Goal: Task Accomplishment & Management: Manage account settings

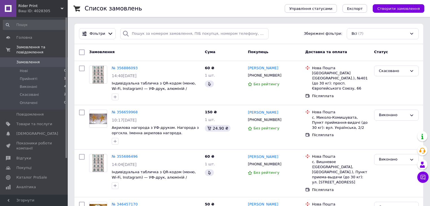
click at [356, 34] on div "Всі (7)" at bounding box center [383, 33] width 72 height 11
click at [372, 56] on span "Управління фільтрами" at bounding box center [373, 55] width 43 height 4
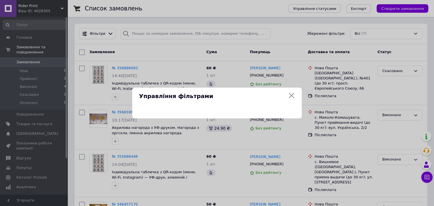
click at [291, 94] on icon at bounding box center [291, 95] width 7 height 7
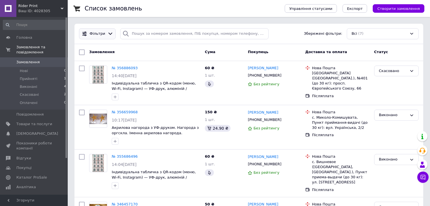
click at [106, 34] on div at bounding box center [110, 34] width 8 height 6
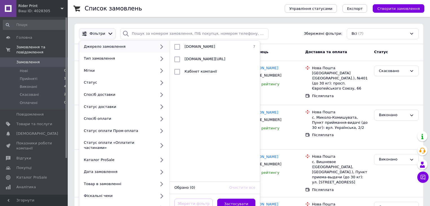
click at [132, 19] on div "Список замовлень Управління статусами Експорт Створити замовлення Фільтри Джере…" at bounding box center [249, 190] width 363 height 381
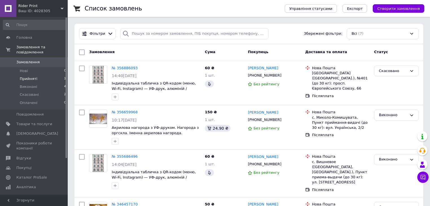
click at [32, 76] on span "Прийняті" at bounding box center [29, 78] width 18 height 5
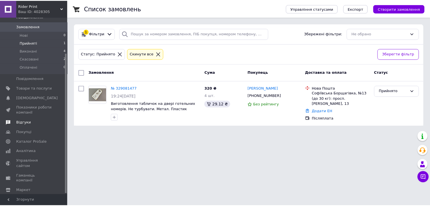
scroll to position [45, 0]
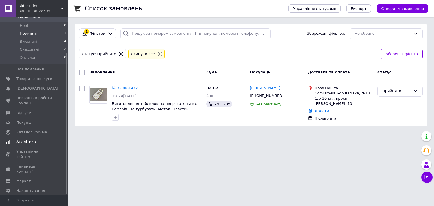
click at [22, 139] on span "Аналітика" at bounding box center [25, 141] width 19 height 5
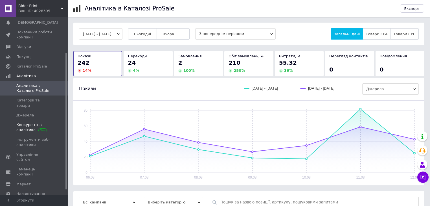
scroll to position [52, 0]
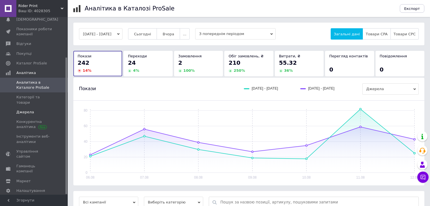
click at [21, 110] on span "Джерела" at bounding box center [25, 112] width 18 height 5
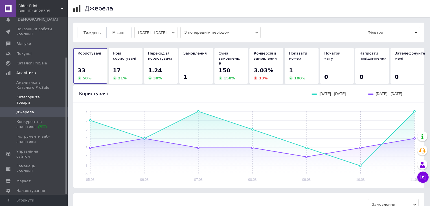
click at [14, 99] on span at bounding box center [8, 100] width 16 height 10
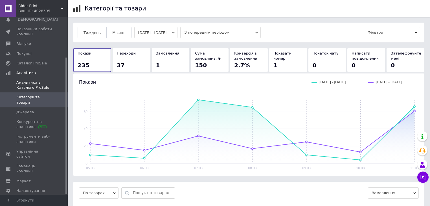
click at [30, 87] on span "Аналитика в Каталоге ProSale" at bounding box center [34, 85] width 36 height 10
